Goal: Obtain resource: Download file/media

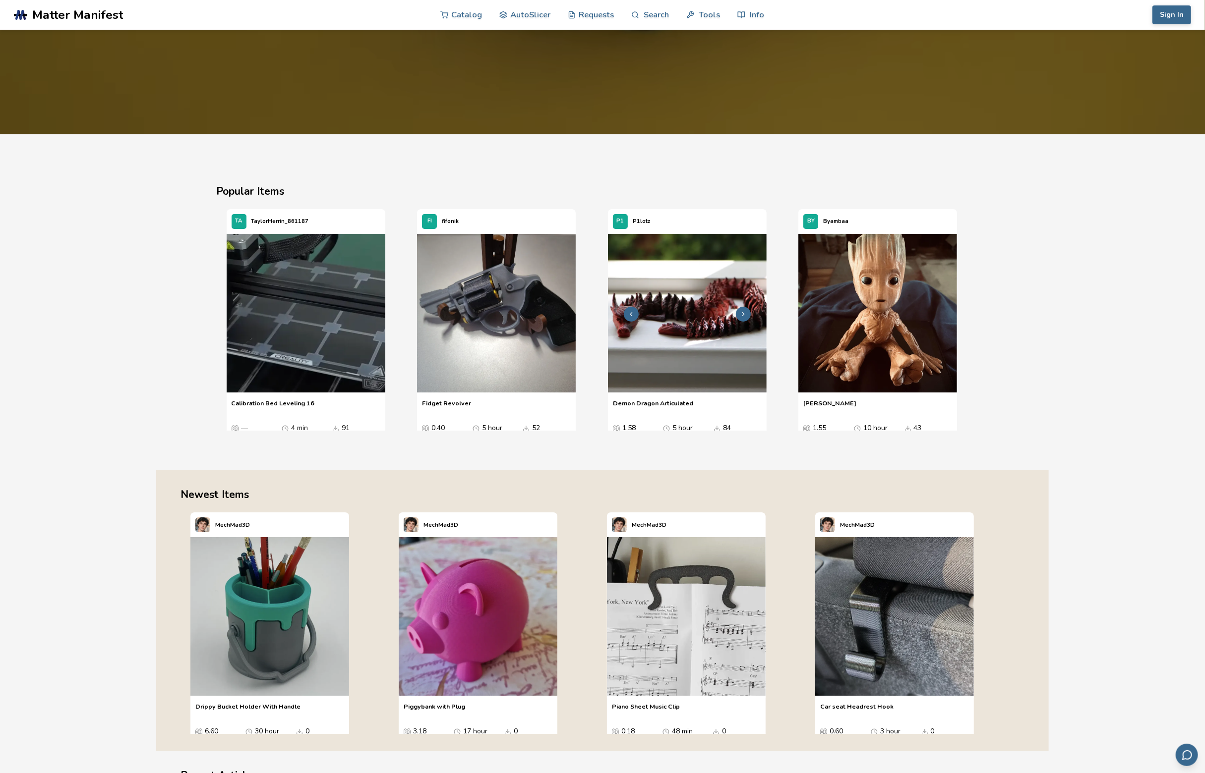
scroll to position [11, 0]
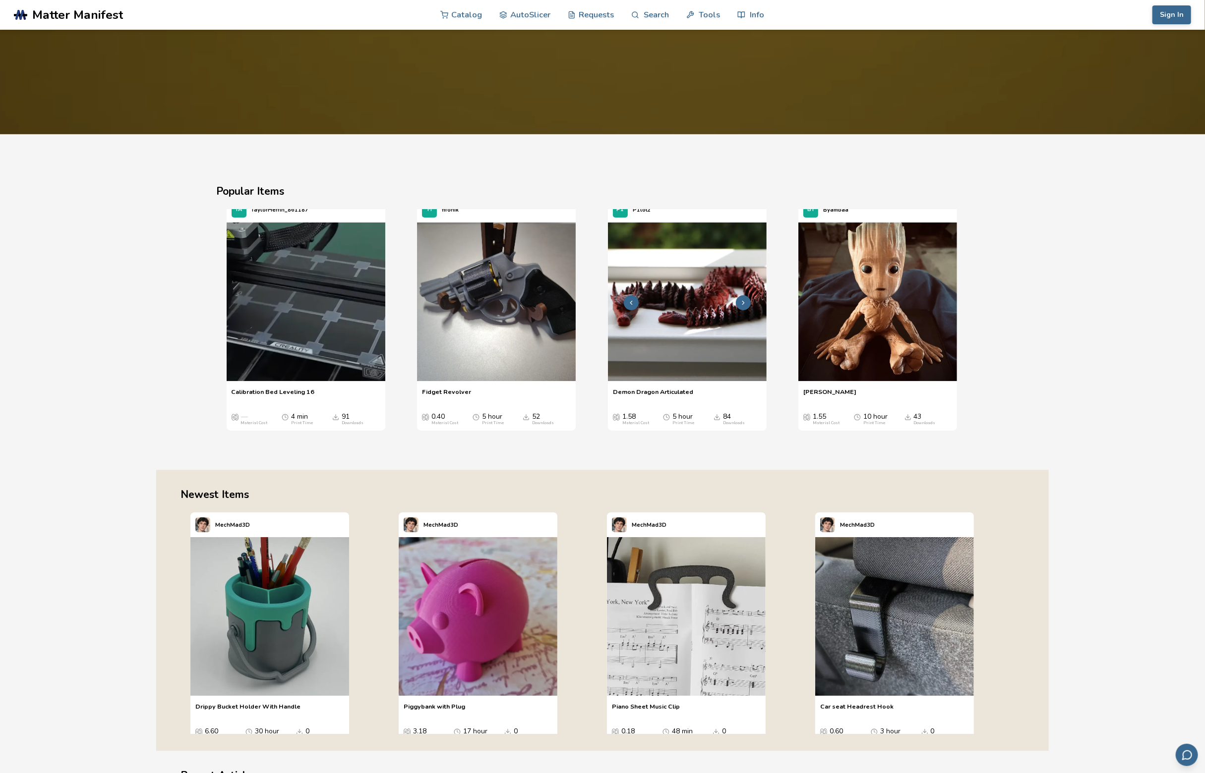
click at [741, 299] on icon "3 / 4" at bounding box center [743, 302] width 7 height 7
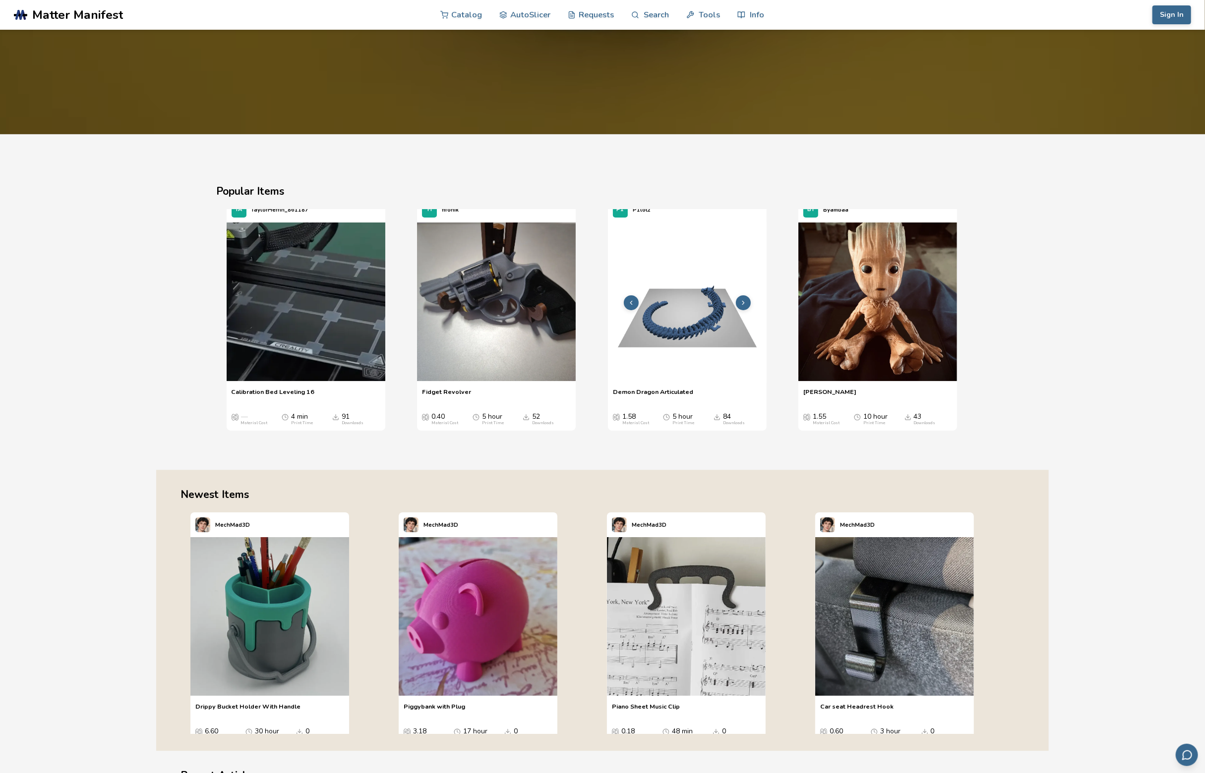
click at [741, 300] on icon "3 / 4" at bounding box center [743, 302] width 7 height 7
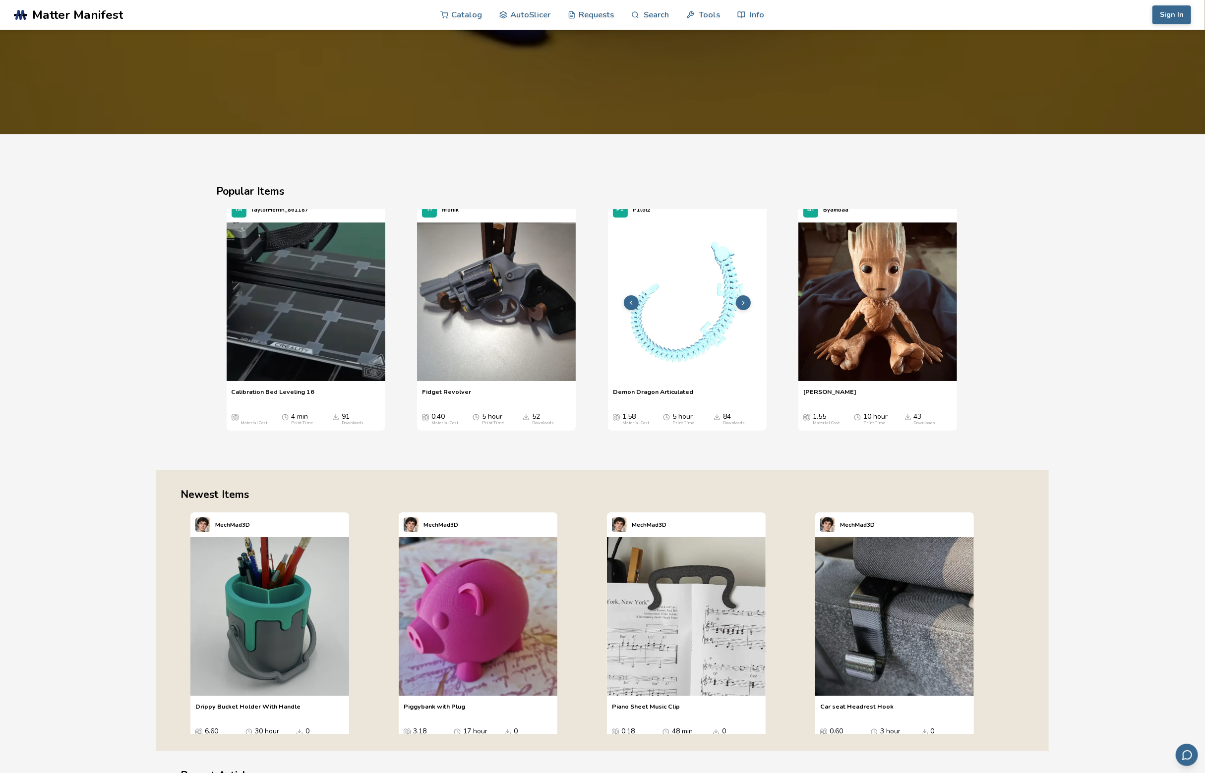
click at [741, 300] on icon "3 / 4" at bounding box center [743, 302] width 7 height 7
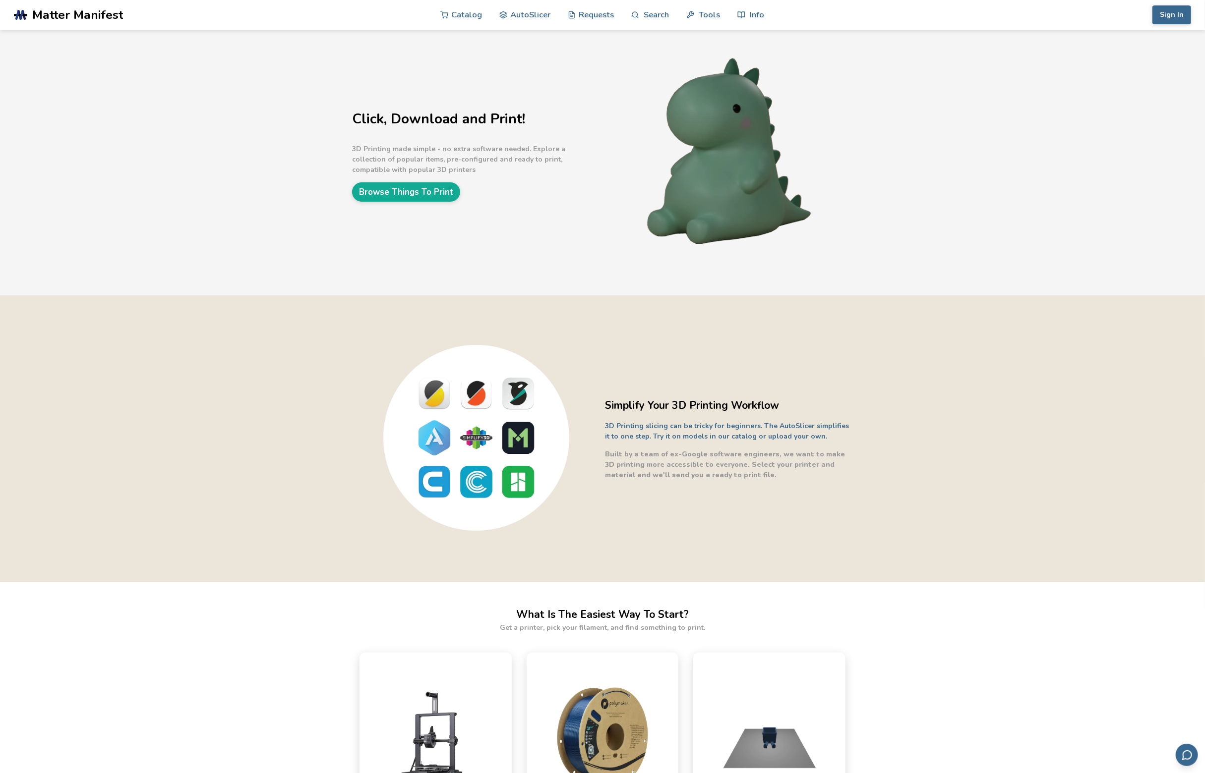
scroll to position [0, 0]
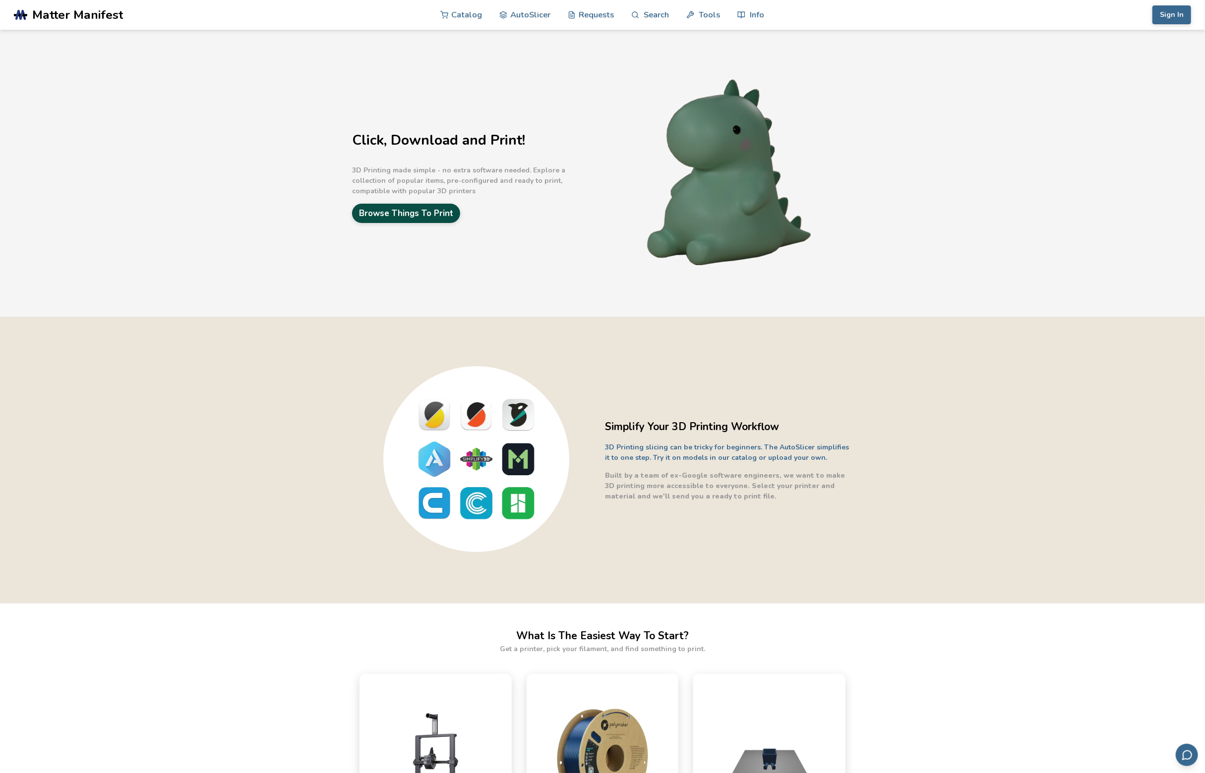
click at [418, 204] on link "Browse Things To Print" at bounding box center [406, 213] width 108 height 19
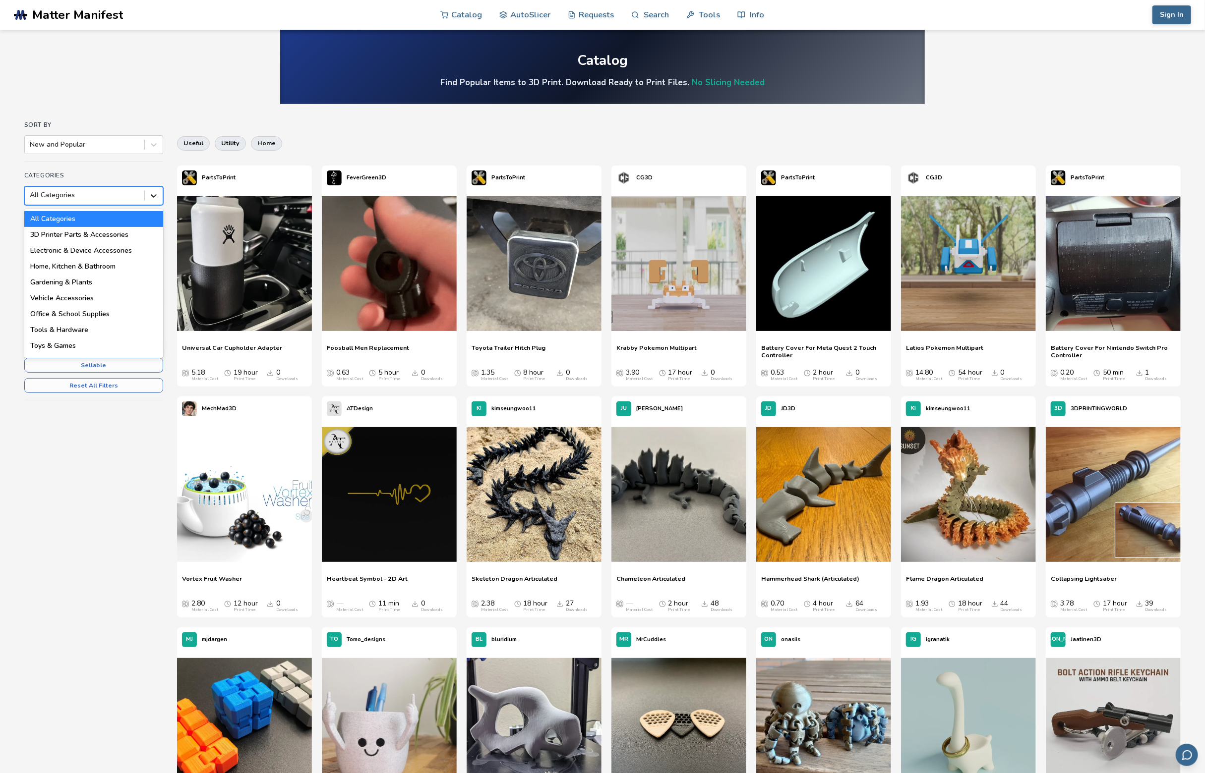
click at [153, 195] on icon at bounding box center [154, 196] width 10 height 10
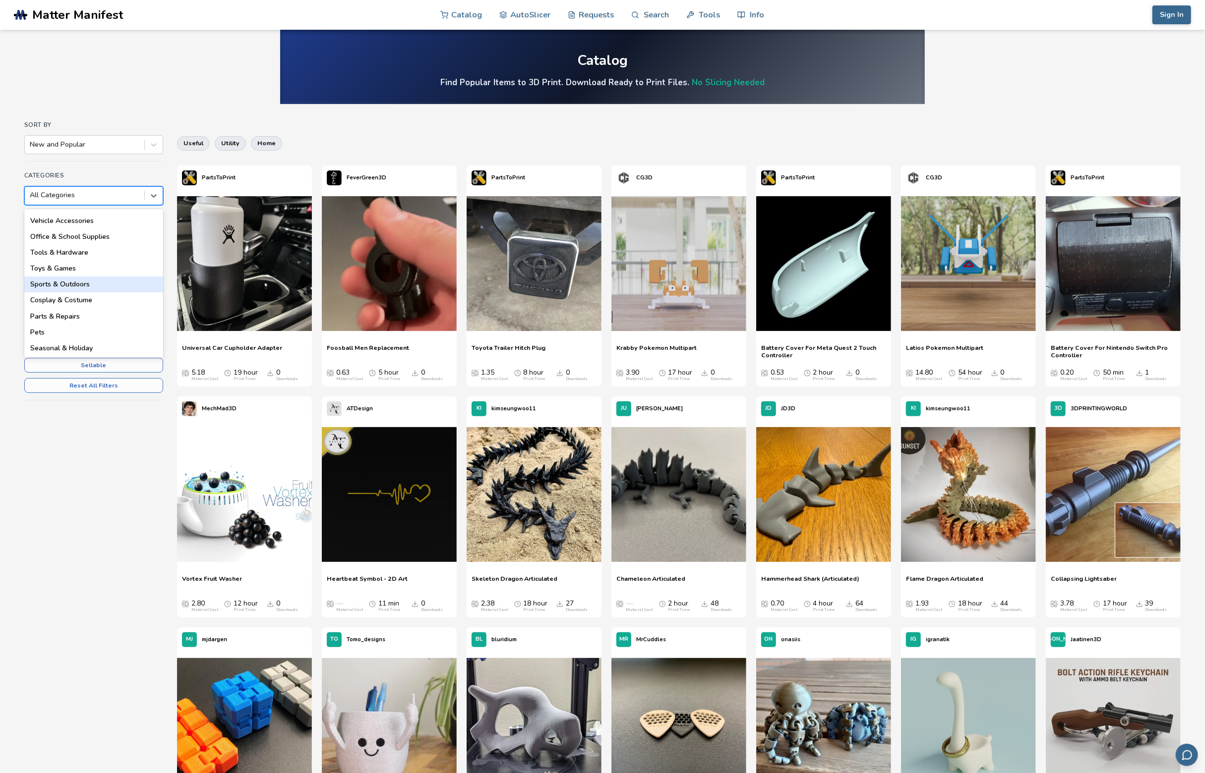
scroll to position [141, 0]
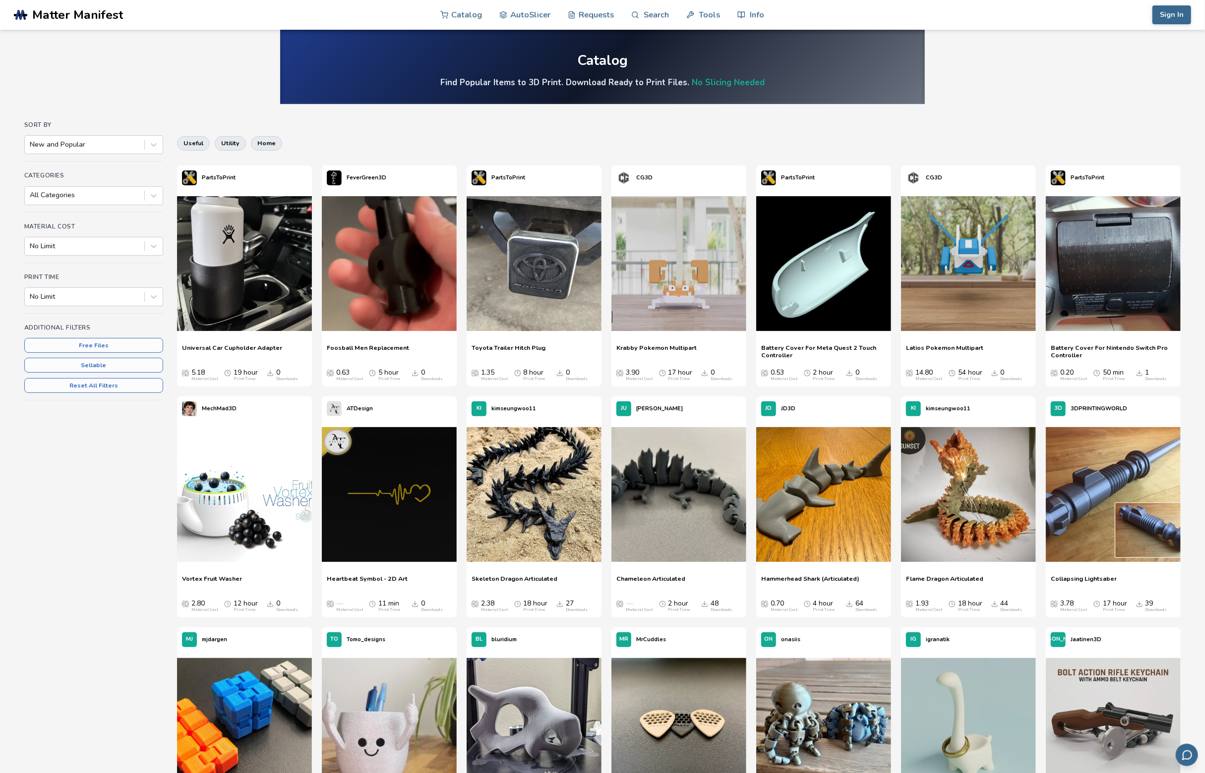
click at [67, 472] on div "Sort By New and Popular Categories All Categories Material Cost No Limit Print …" at bounding box center [602, 750] width 1157 height 1259
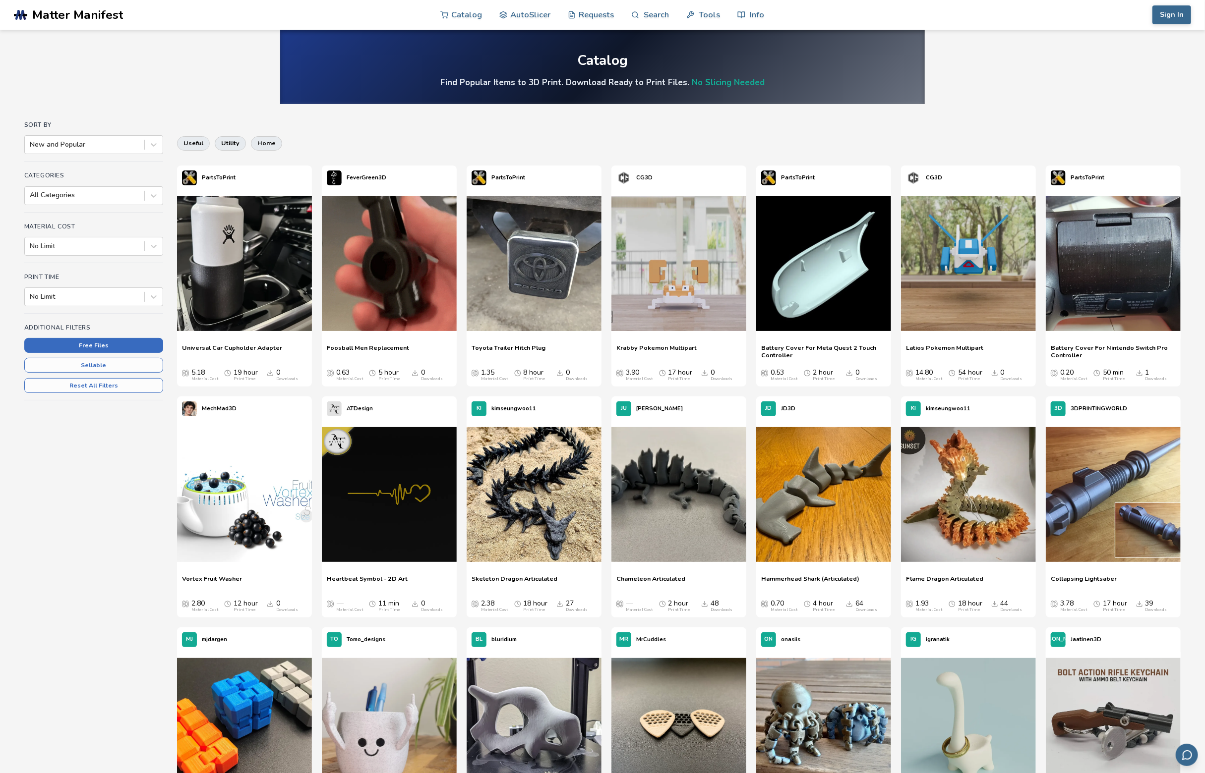
click at [99, 345] on button "Free Files" at bounding box center [93, 345] width 139 height 15
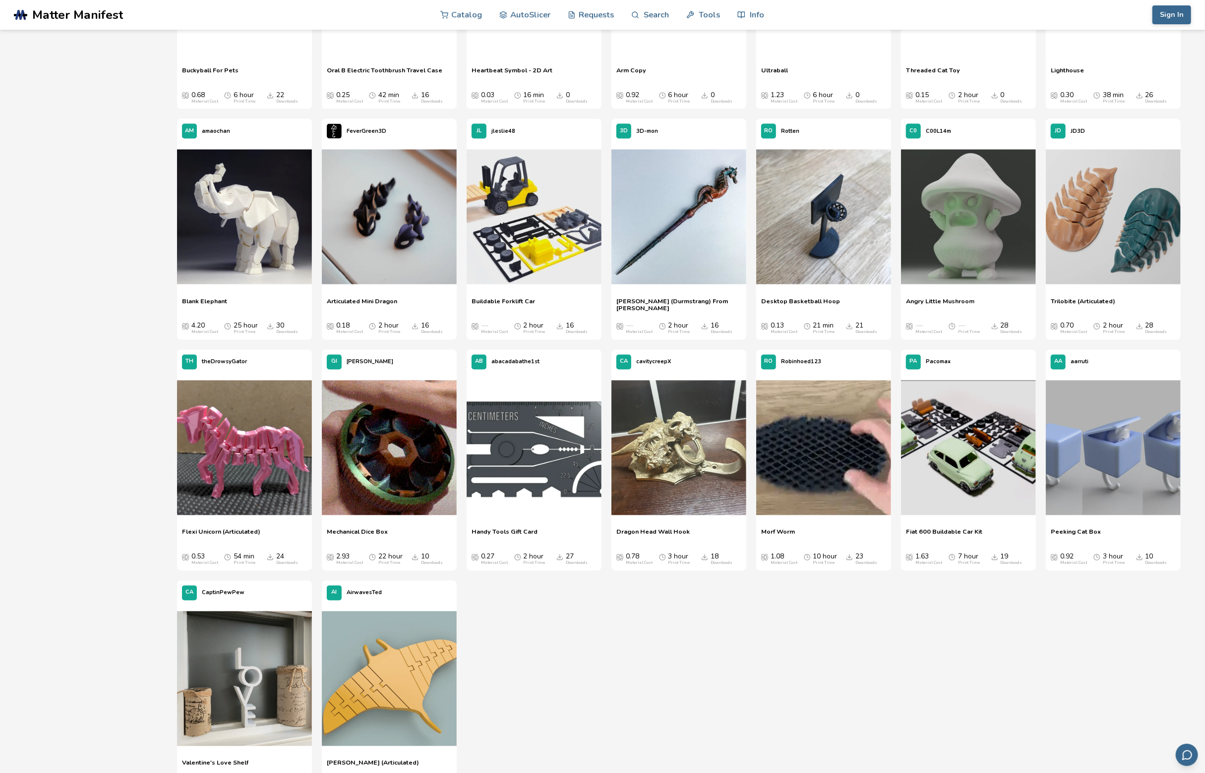
scroll to position [1239, 0]
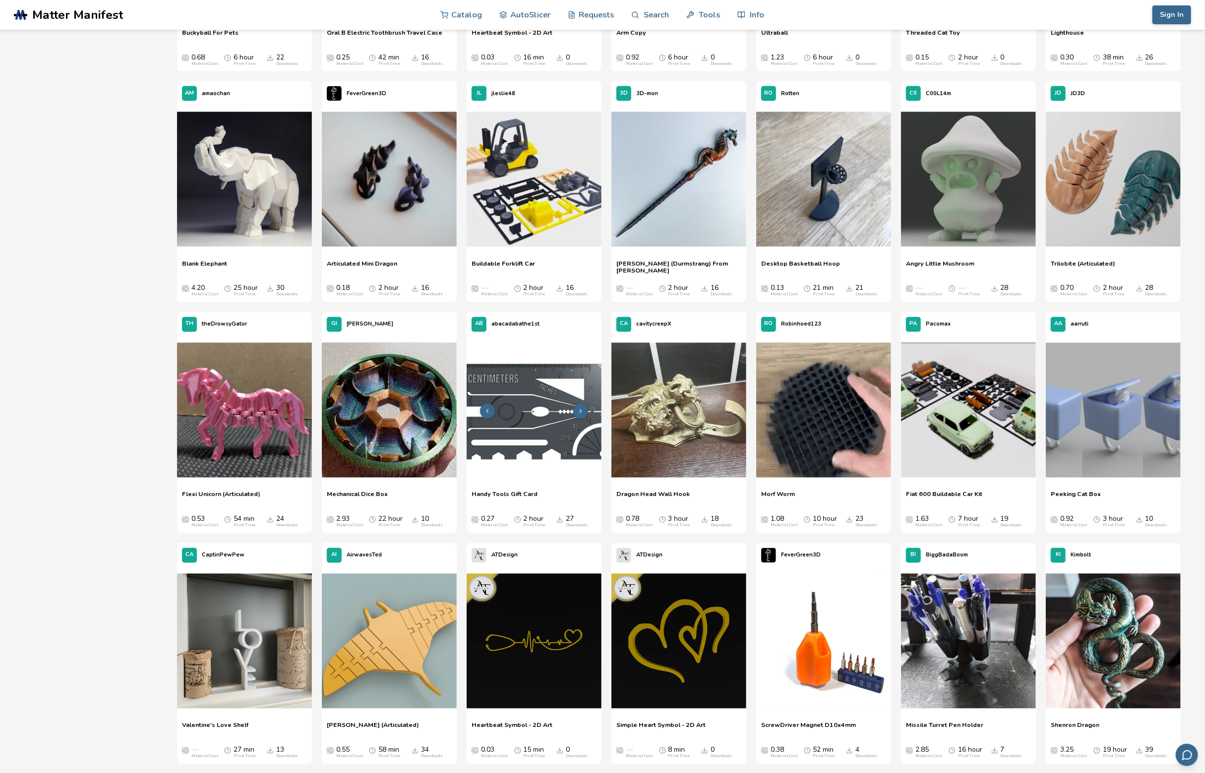
click at [581, 413] on icon at bounding box center [580, 411] width 7 height 7
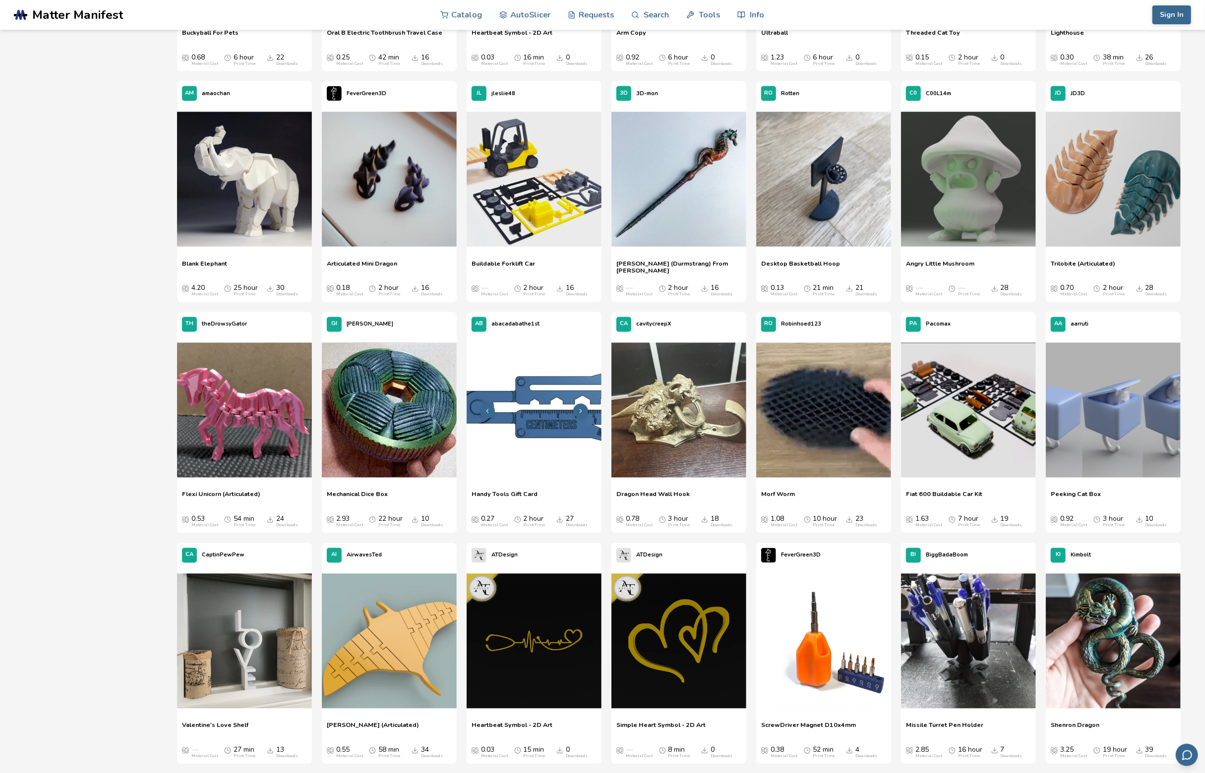
click at [581, 412] on icon at bounding box center [580, 411] width 7 height 7
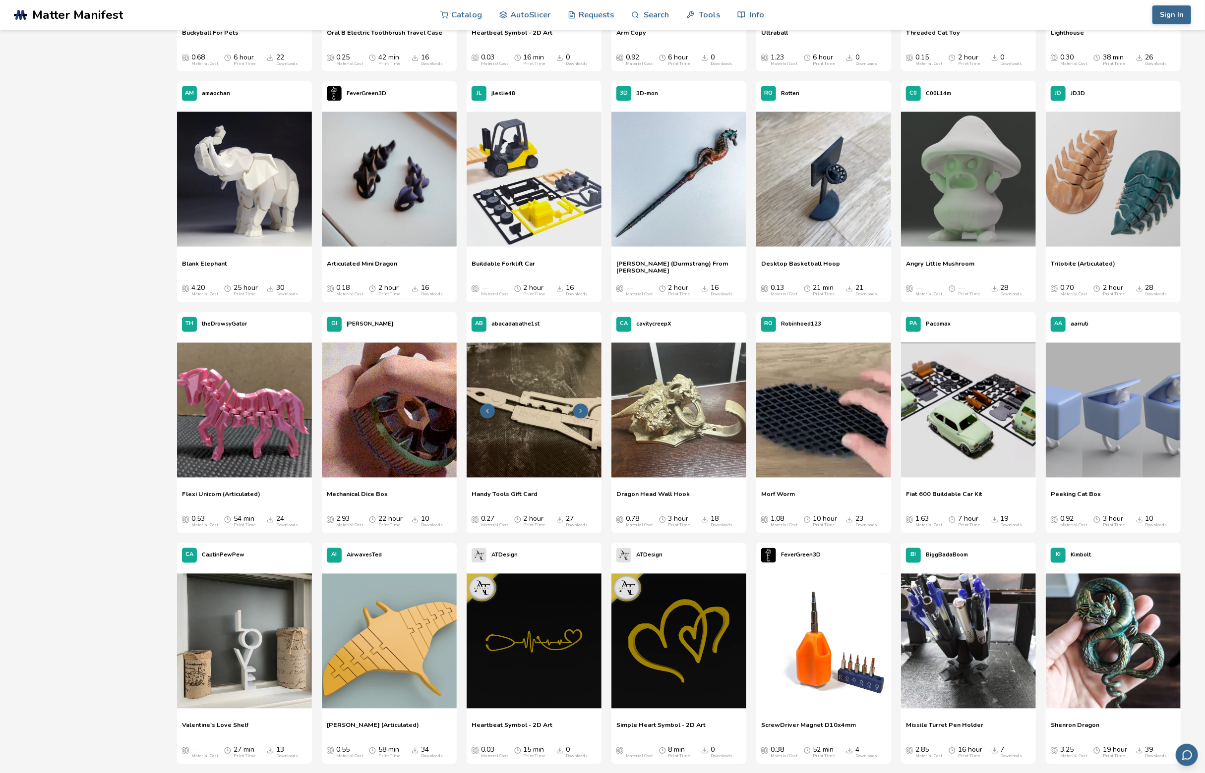
click at [581, 412] on icon at bounding box center [580, 411] width 7 height 7
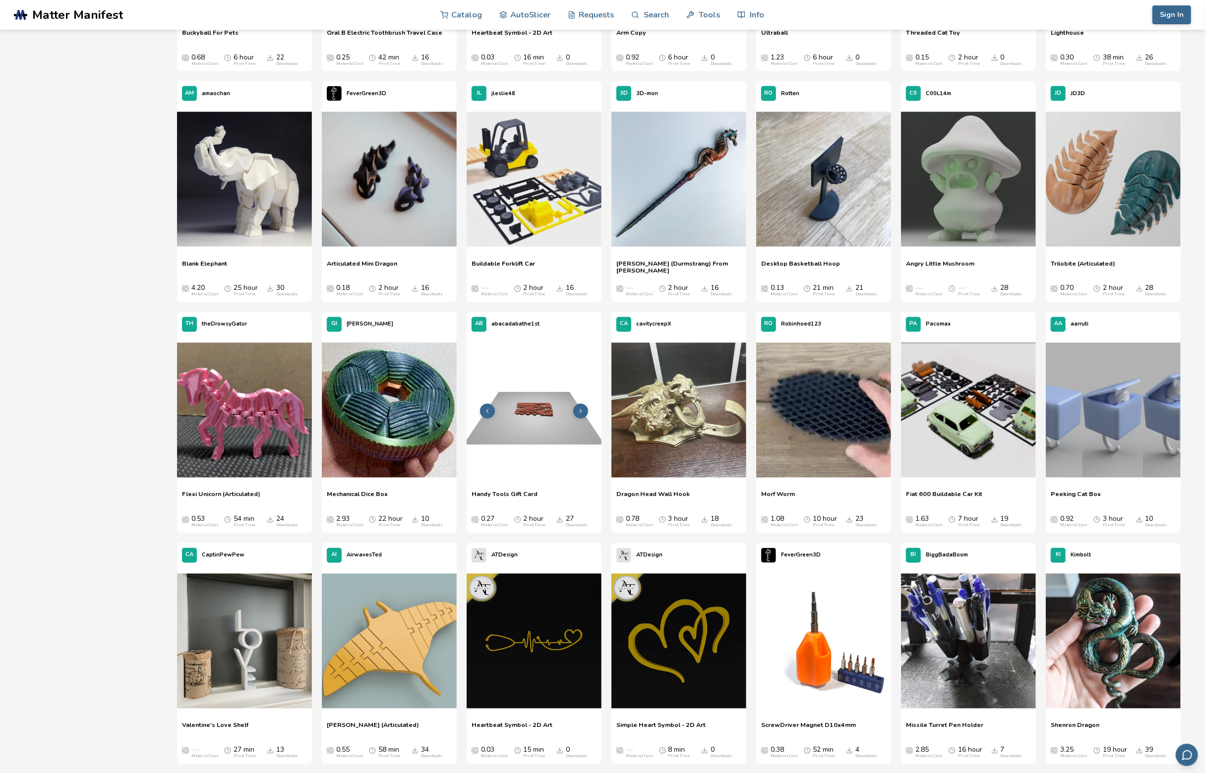
click at [582, 412] on icon at bounding box center [580, 411] width 7 height 7
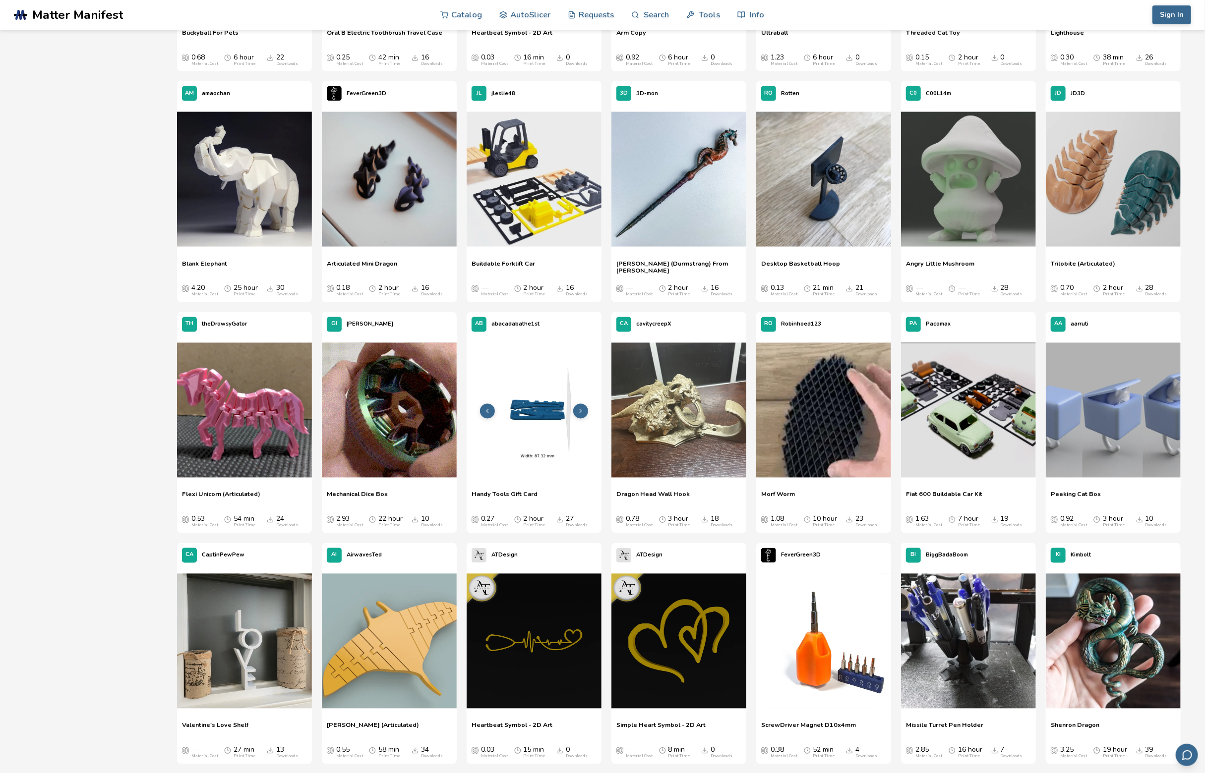
click at [582, 412] on icon at bounding box center [580, 411] width 7 height 7
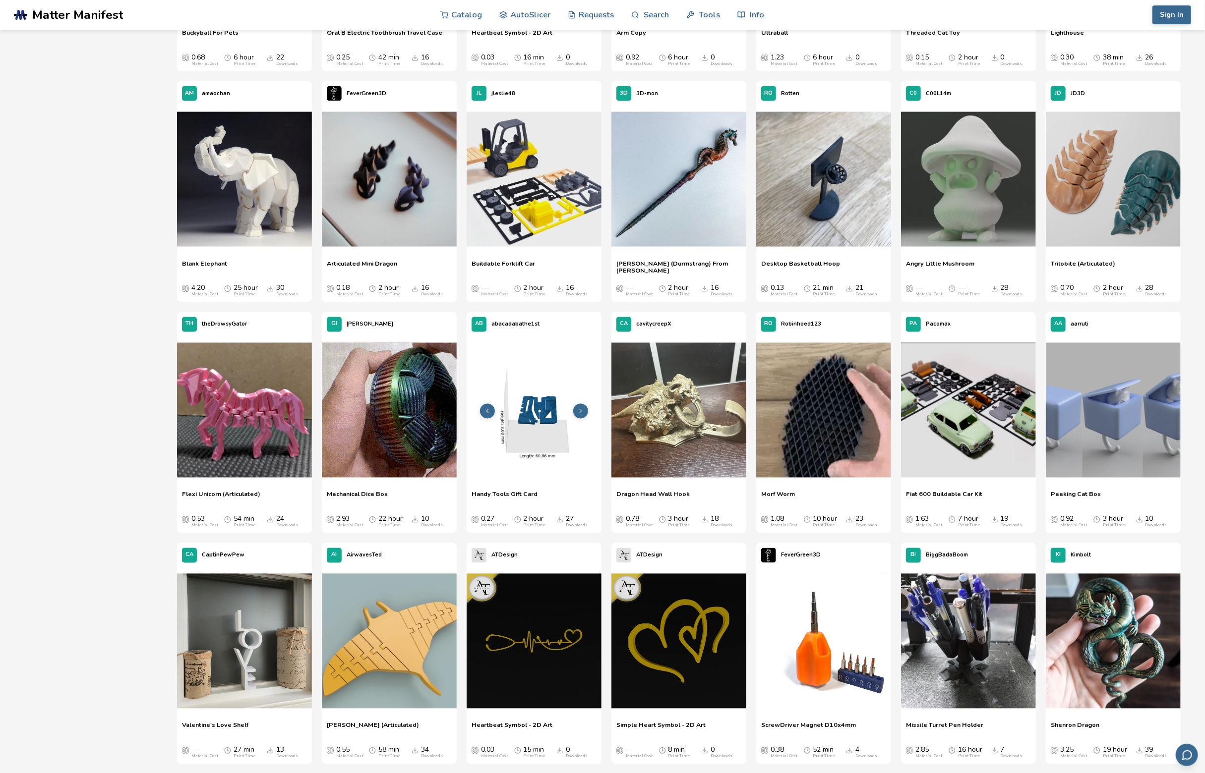
click at [582, 412] on icon at bounding box center [580, 411] width 7 height 7
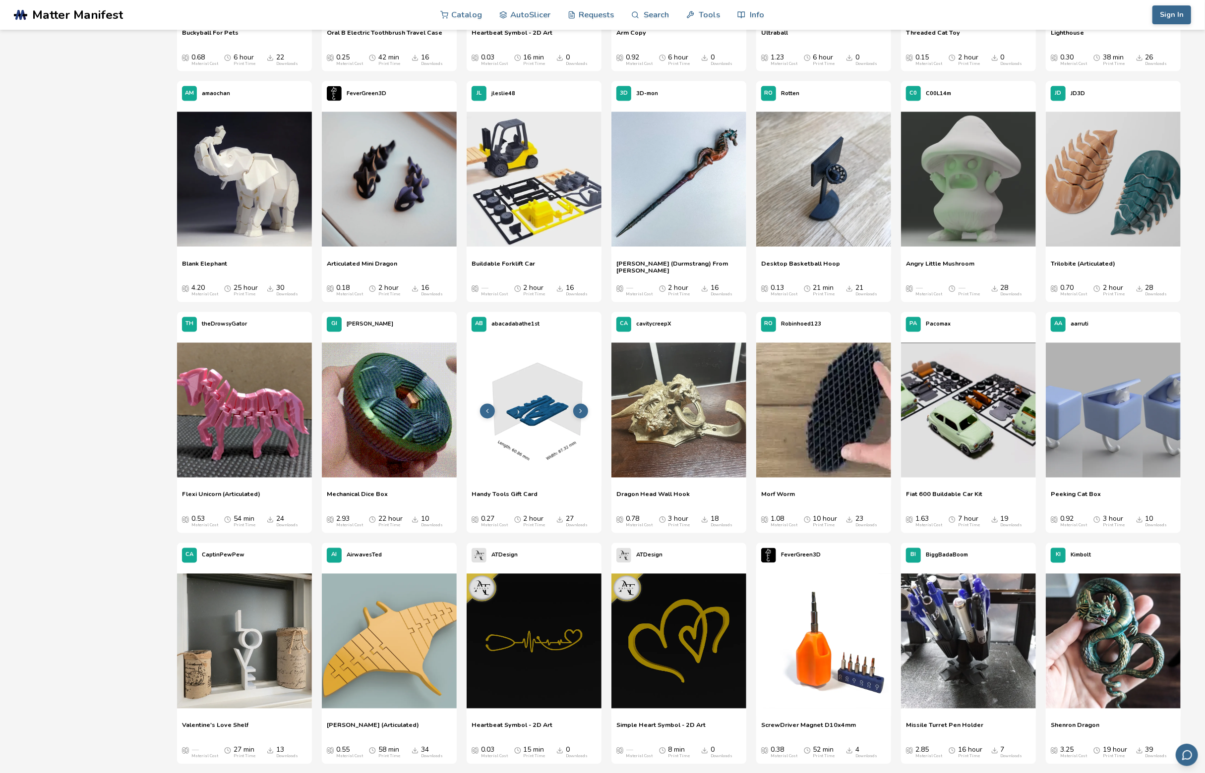
click at [582, 412] on icon at bounding box center [580, 411] width 7 height 7
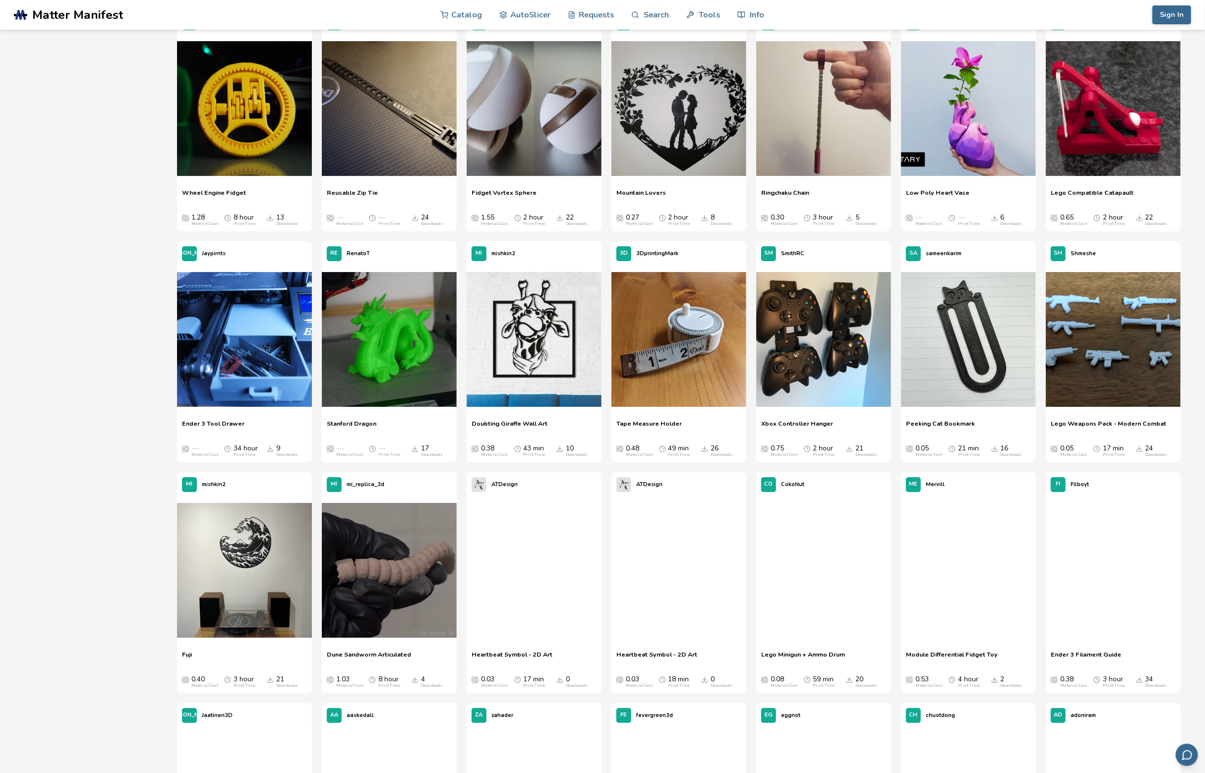
scroll to position [2727, 0]
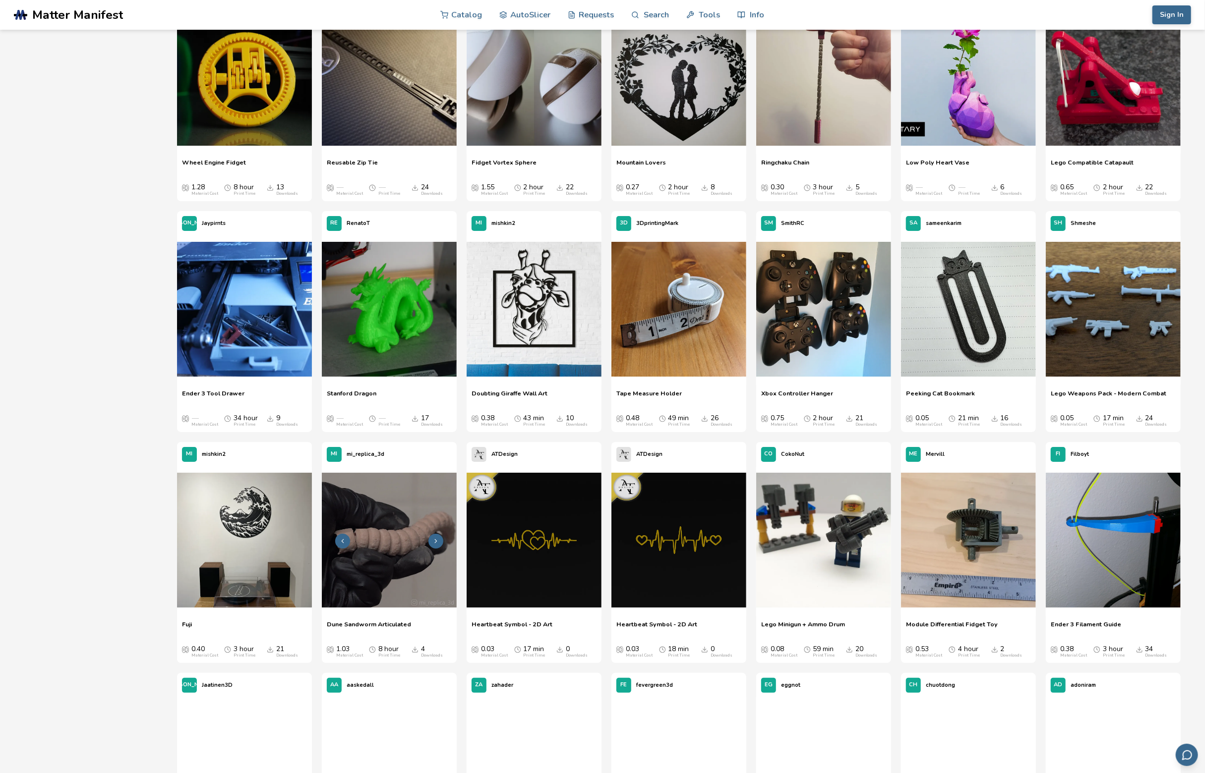
click at [434, 544] on icon at bounding box center [435, 541] width 7 height 7
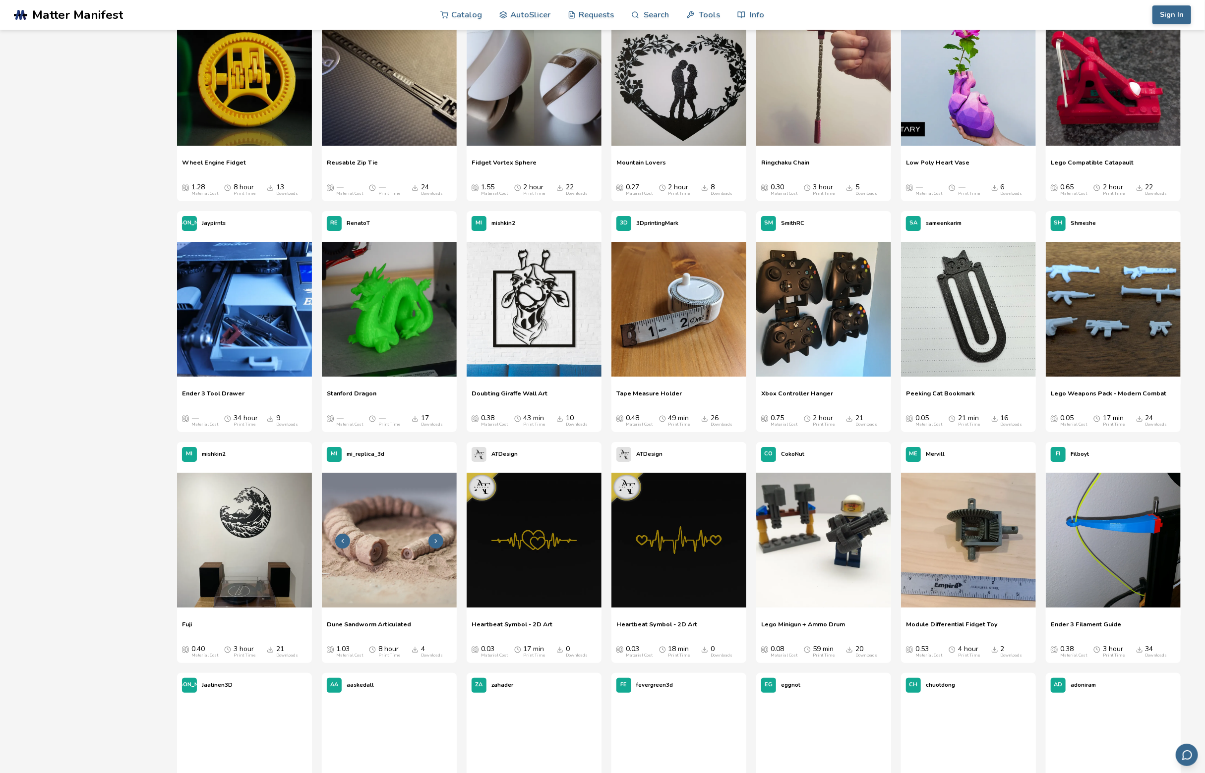
click at [434, 544] on icon at bounding box center [435, 541] width 7 height 7
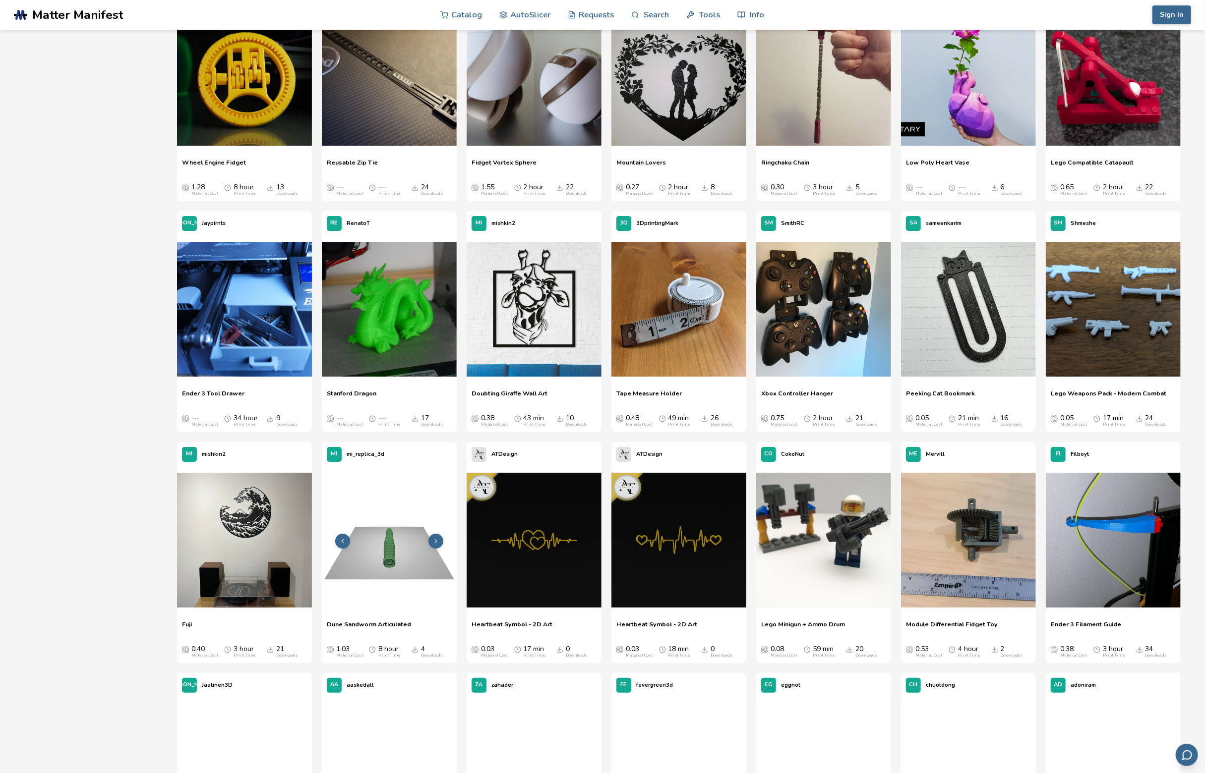
click at [434, 544] on icon at bounding box center [435, 541] width 7 height 7
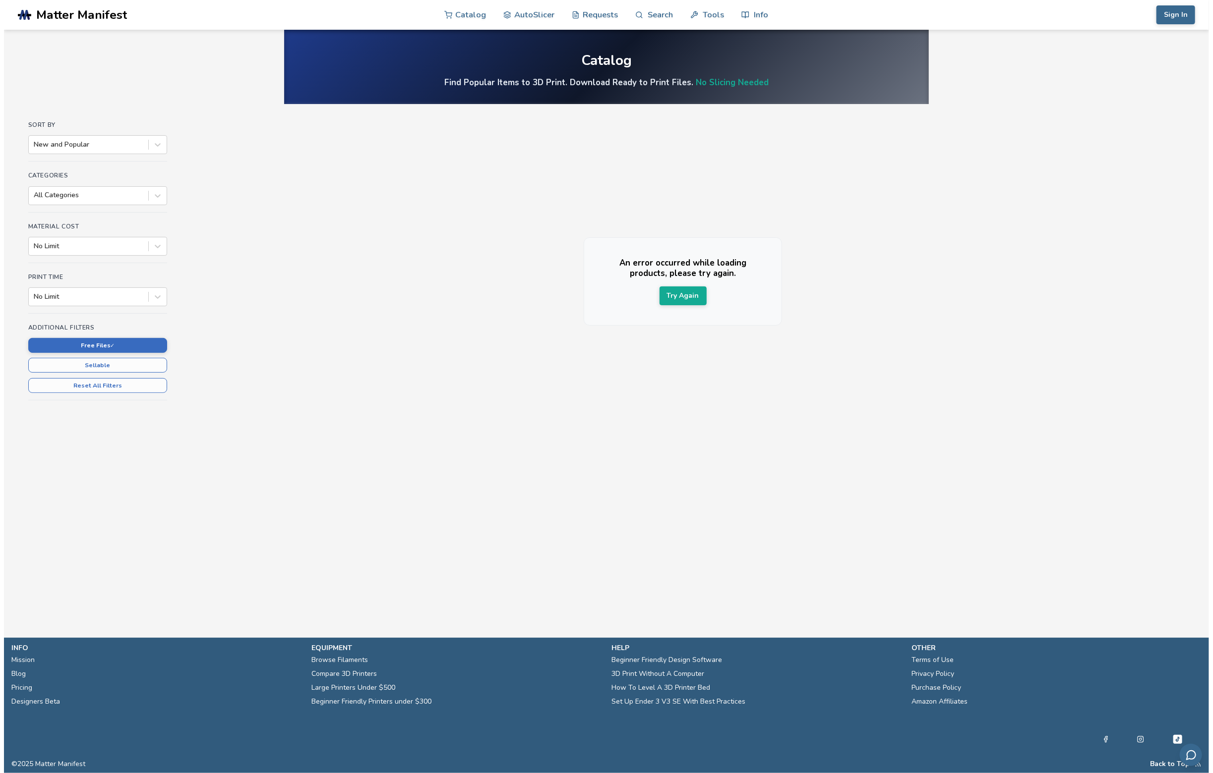
scroll to position [0, 0]
click at [690, 293] on button "Try Again" at bounding box center [682, 296] width 47 height 19
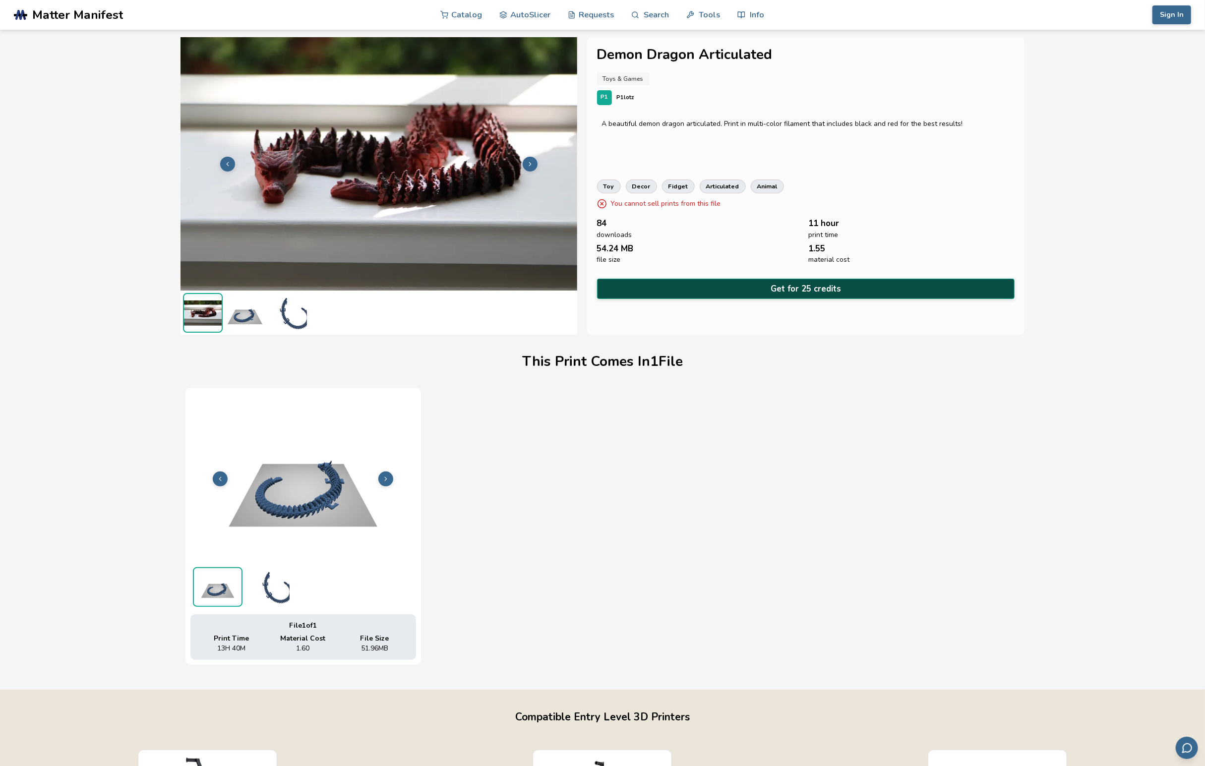
click at [795, 289] on button "Get for 25 credits" at bounding box center [806, 289] width 418 height 20
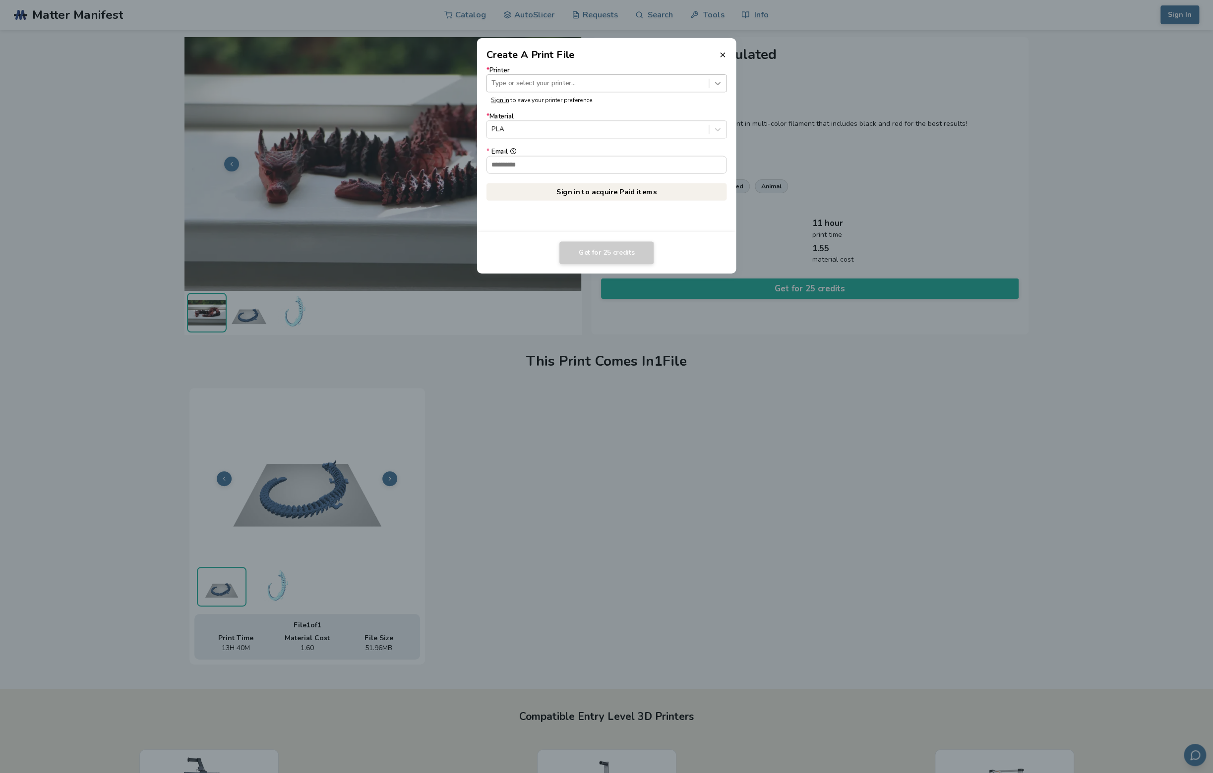
click at [716, 84] on icon at bounding box center [717, 83] width 9 height 9
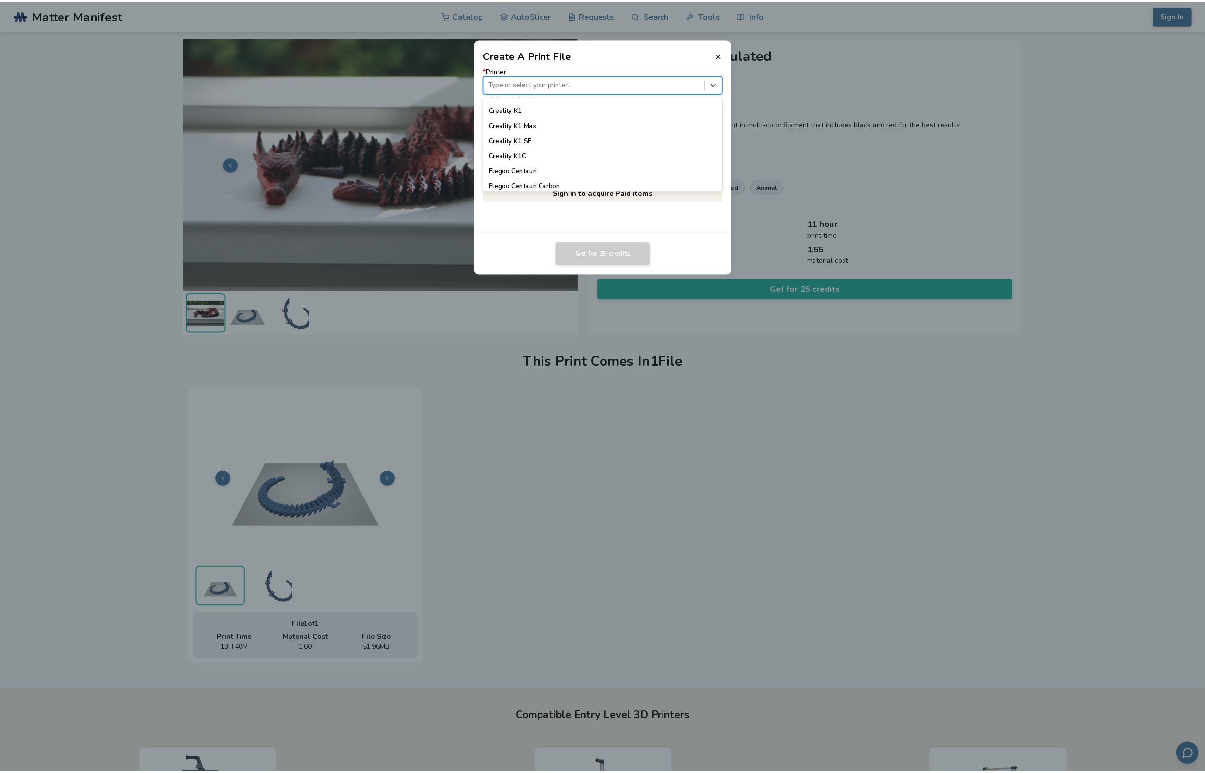
scroll to position [297, 0]
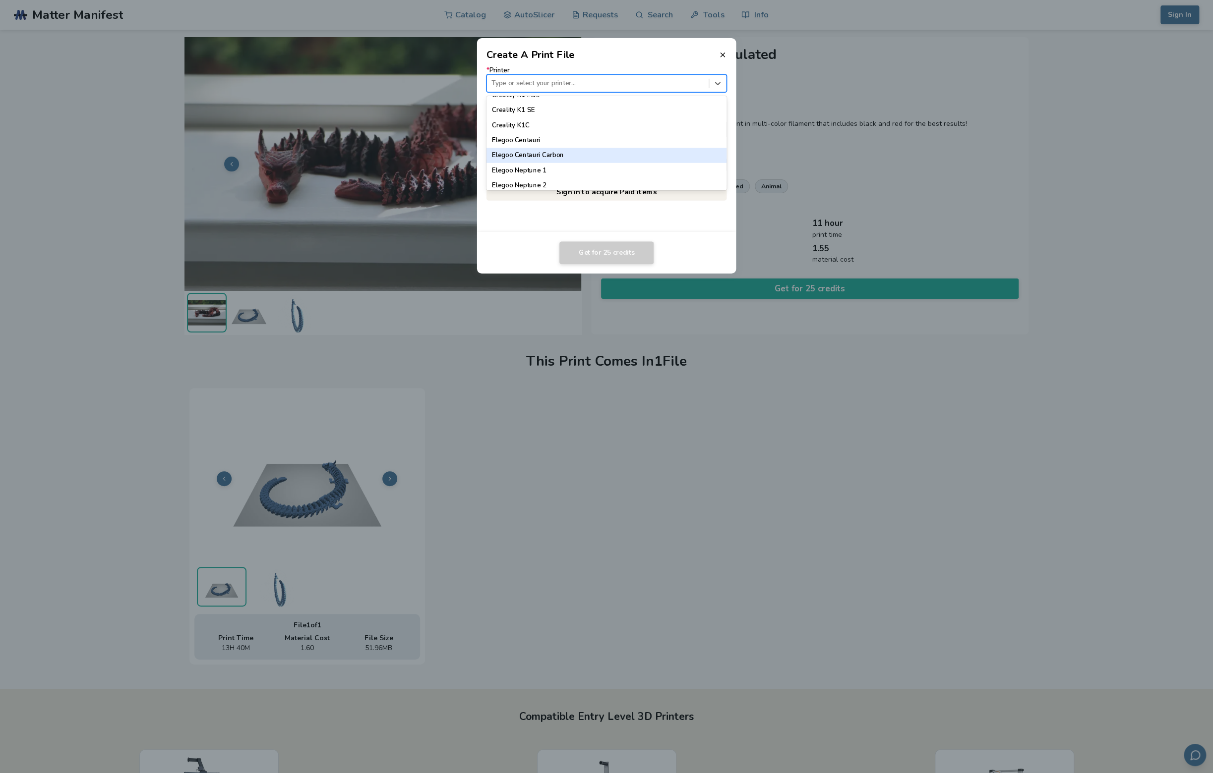
click at [553, 155] on div "Elegoo Centauri Carbon" at bounding box center [606, 155] width 240 height 15
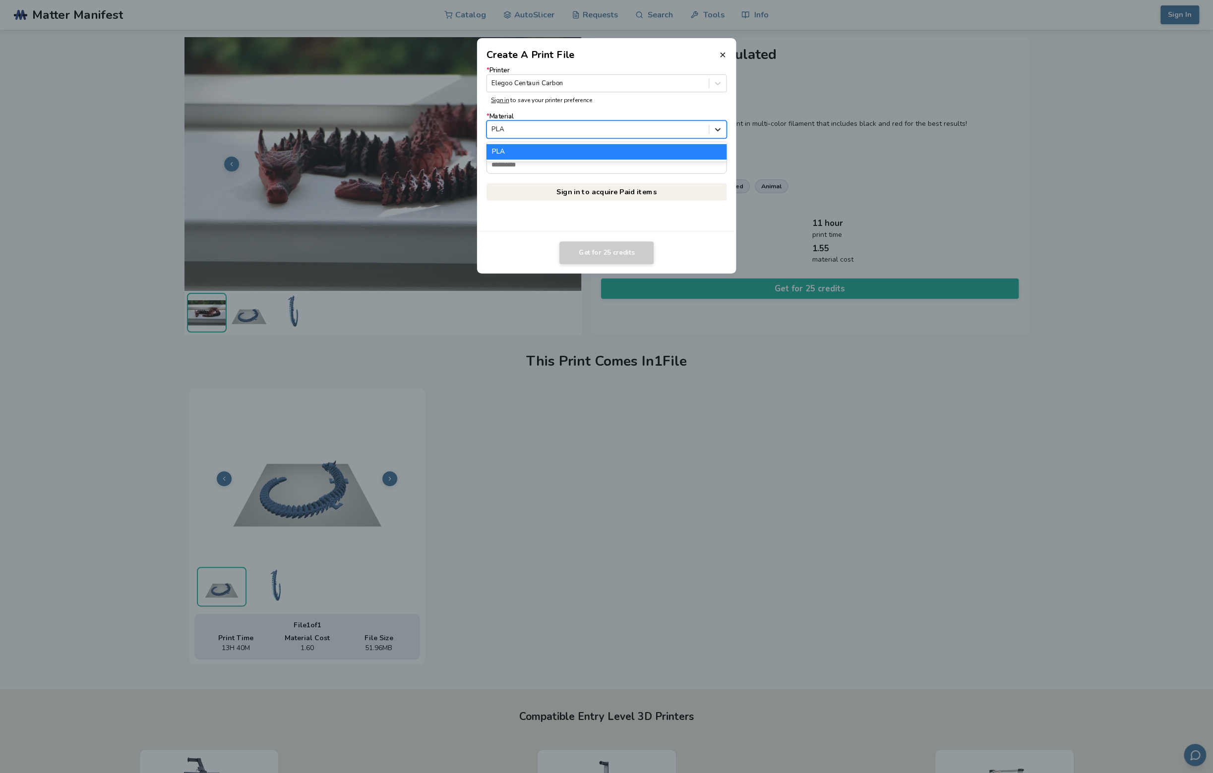
click at [718, 129] on icon at bounding box center [717, 129] width 5 height 3
click at [721, 52] on icon at bounding box center [722, 55] width 8 height 8
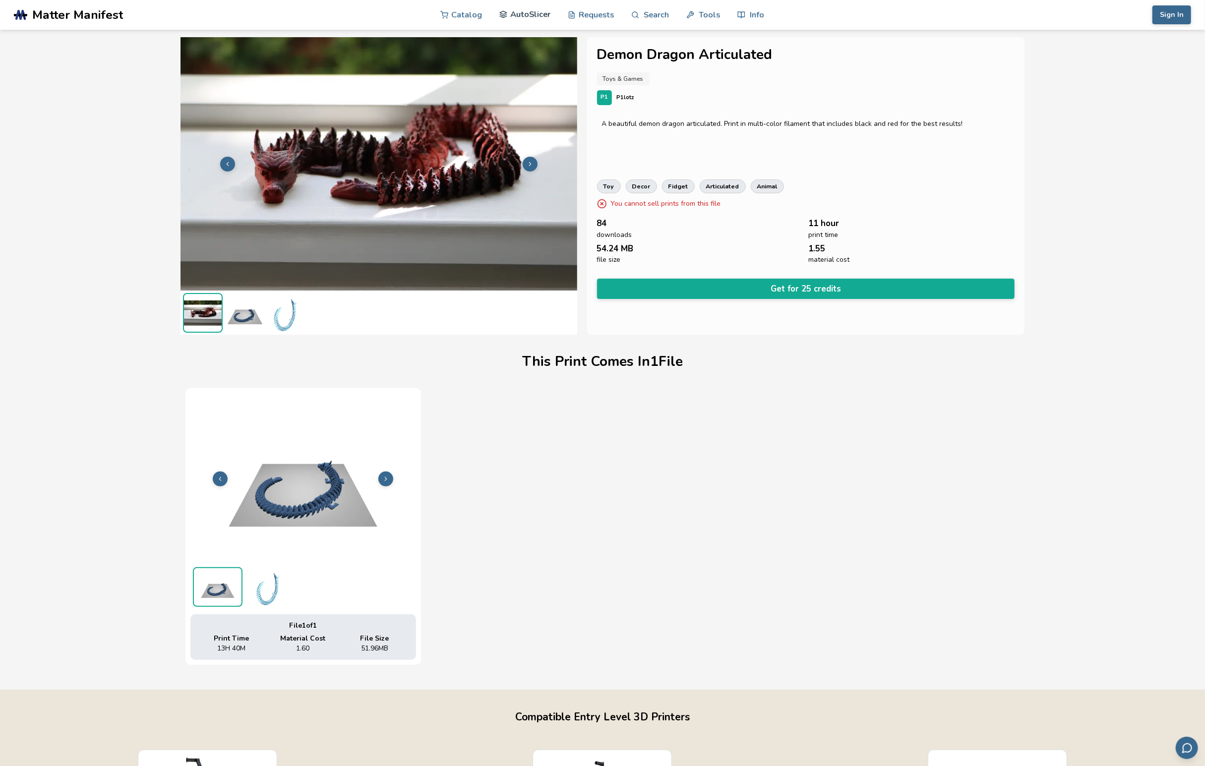
click at [530, 13] on link "AutoSlicer" at bounding box center [524, 15] width 51 height 30
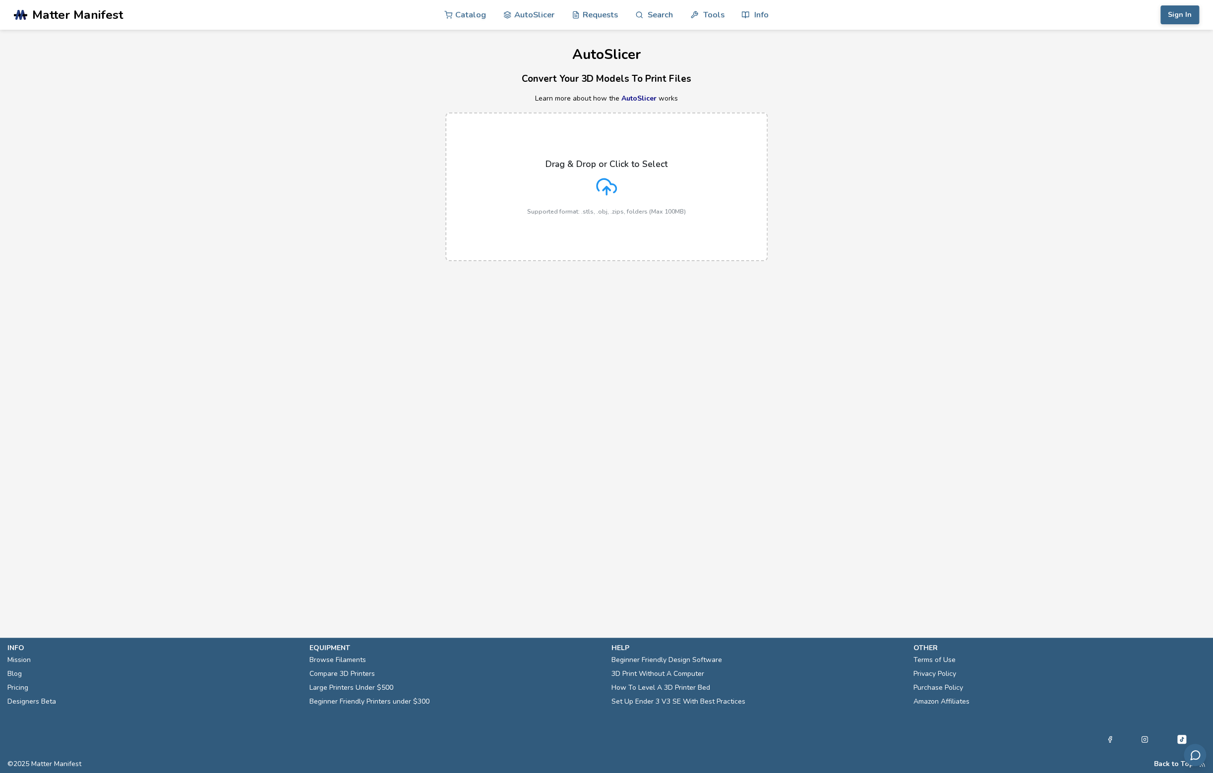
click at [638, 99] on link "AutoSlicer" at bounding box center [638, 98] width 35 height 9
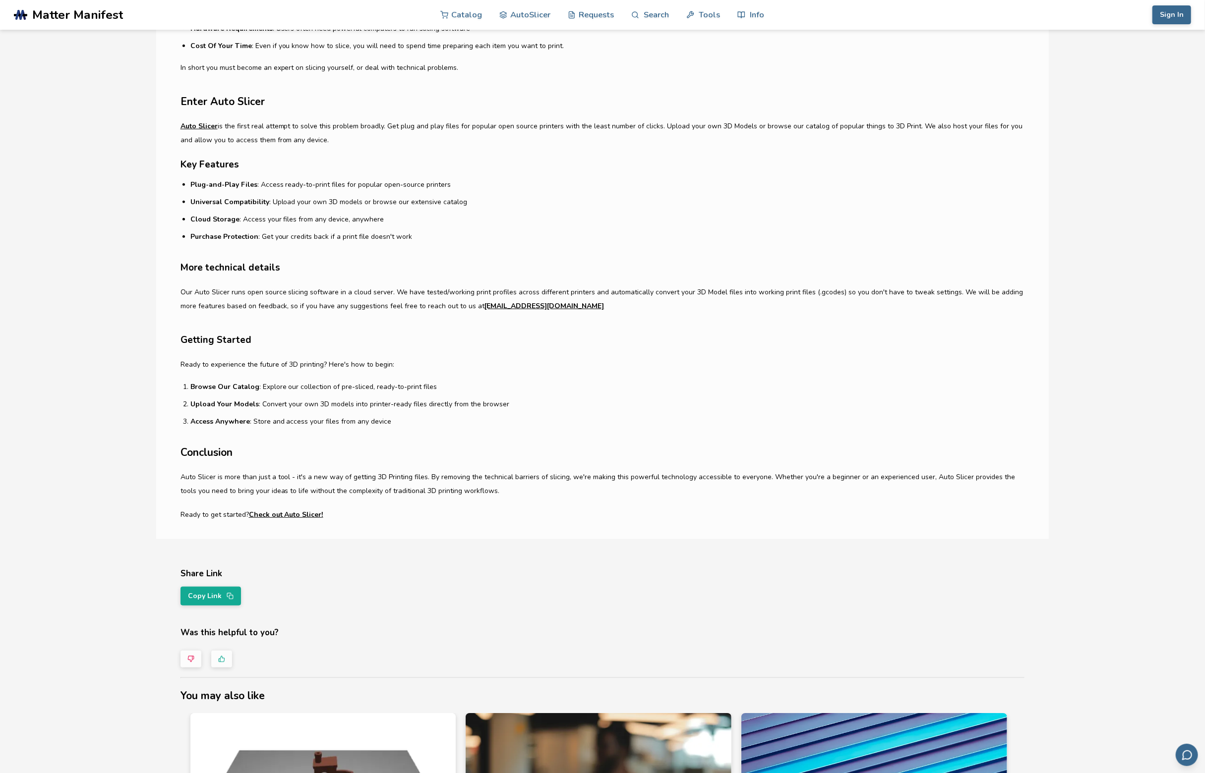
scroll to position [443, 0]
